Goal: Task Accomplishment & Management: Use online tool/utility

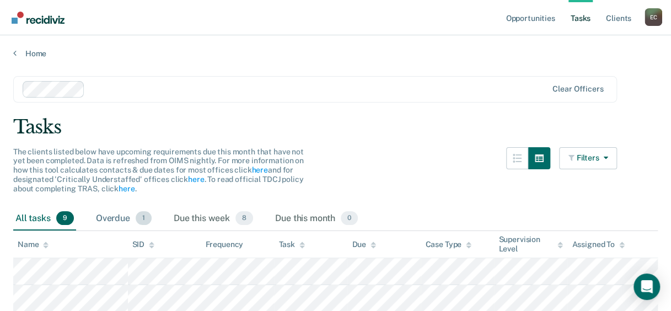
click at [115, 216] on div "Overdue 1" at bounding box center [124, 219] width 60 height 24
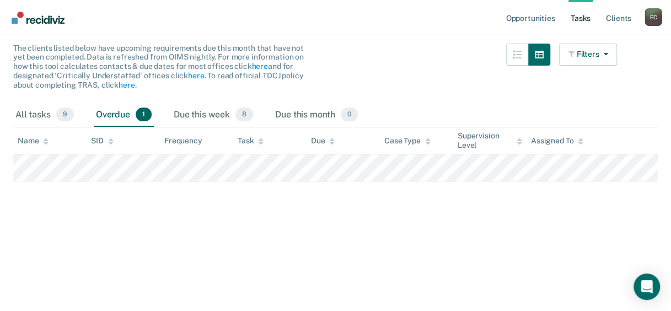
scroll to position [110, 0]
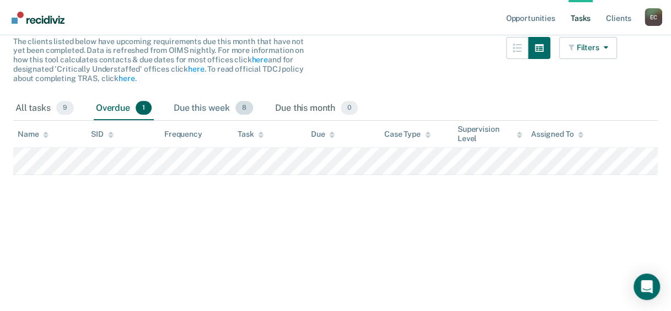
click at [198, 107] on div "Due this week 8" at bounding box center [213, 108] width 84 height 24
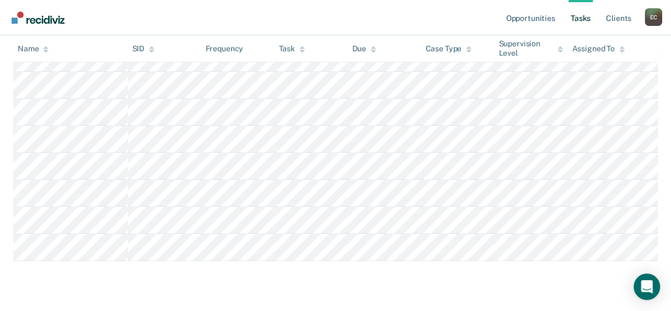
scroll to position [0, 0]
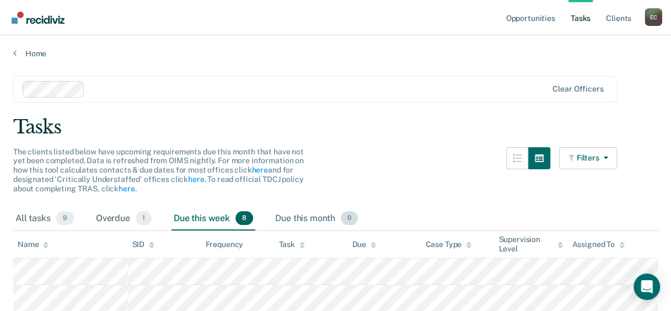
click at [302, 213] on div "Due this month 0" at bounding box center [316, 219] width 87 height 24
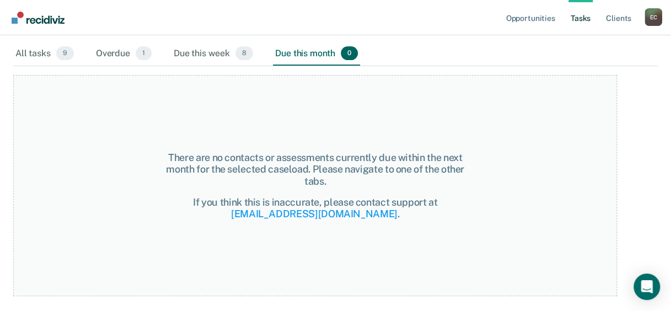
scroll to position [165, 0]
click at [195, 55] on div "Due this week 8" at bounding box center [213, 53] width 84 height 24
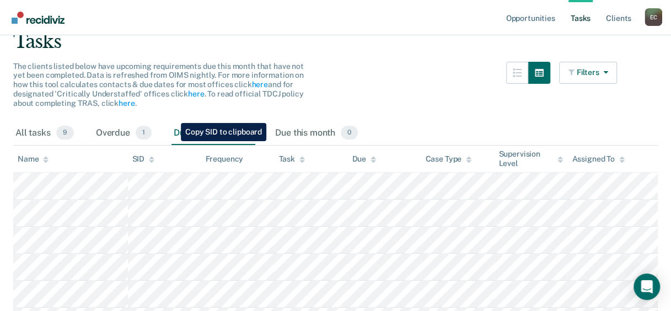
scroll to position [0, 0]
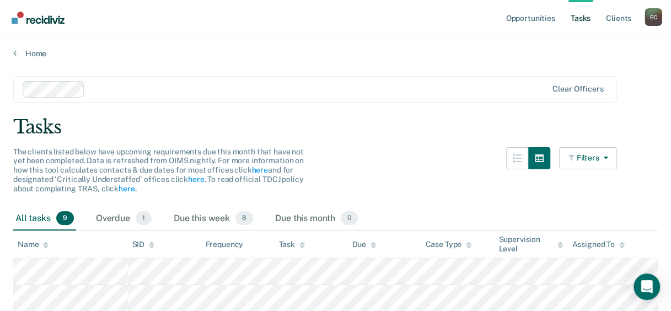
scroll to position [165, 0]
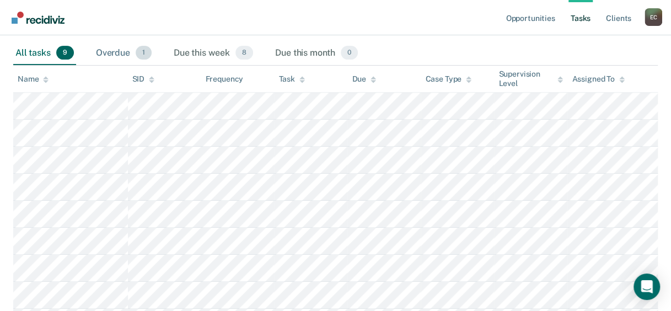
click at [117, 46] on div "Overdue 1" at bounding box center [124, 53] width 60 height 24
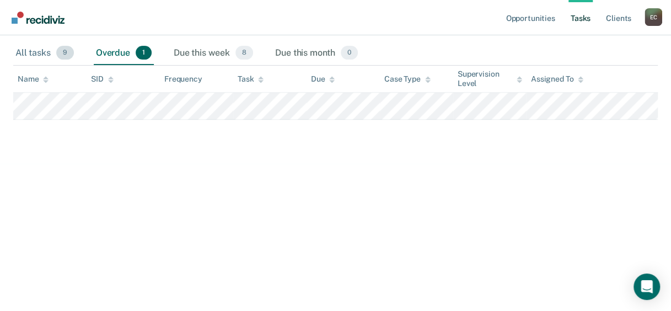
click at [32, 51] on div "All tasks 9" at bounding box center [44, 53] width 63 height 24
